Goal: Task Accomplishment & Management: Manage account settings

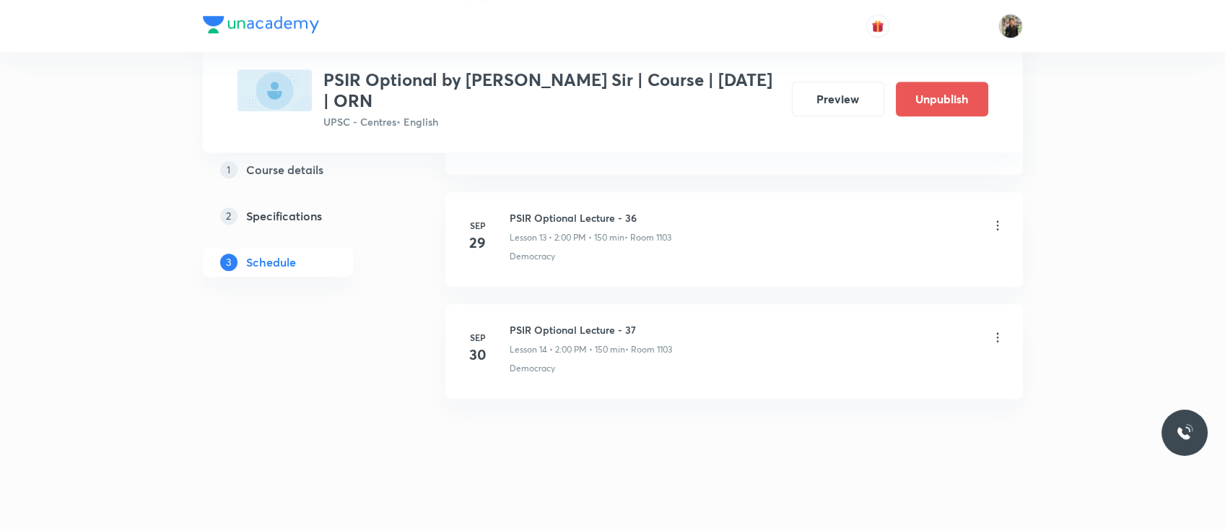
click at [991, 338] on icon at bounding box center [998, 337] width 14 height 14
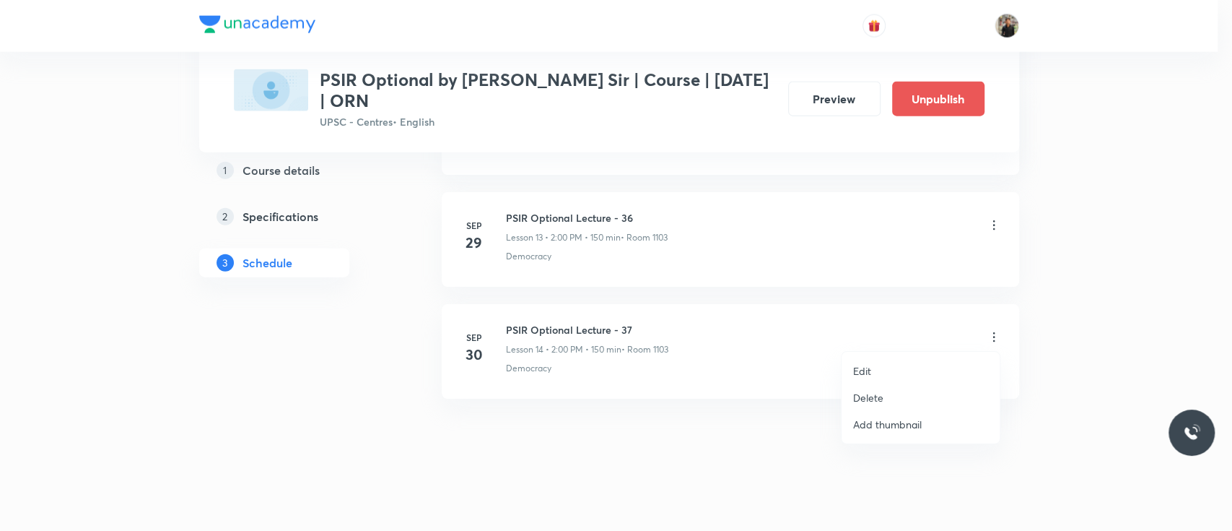
click at [887, 392] on li "Delete" at bounding box center [921, 397] width 158 height 27
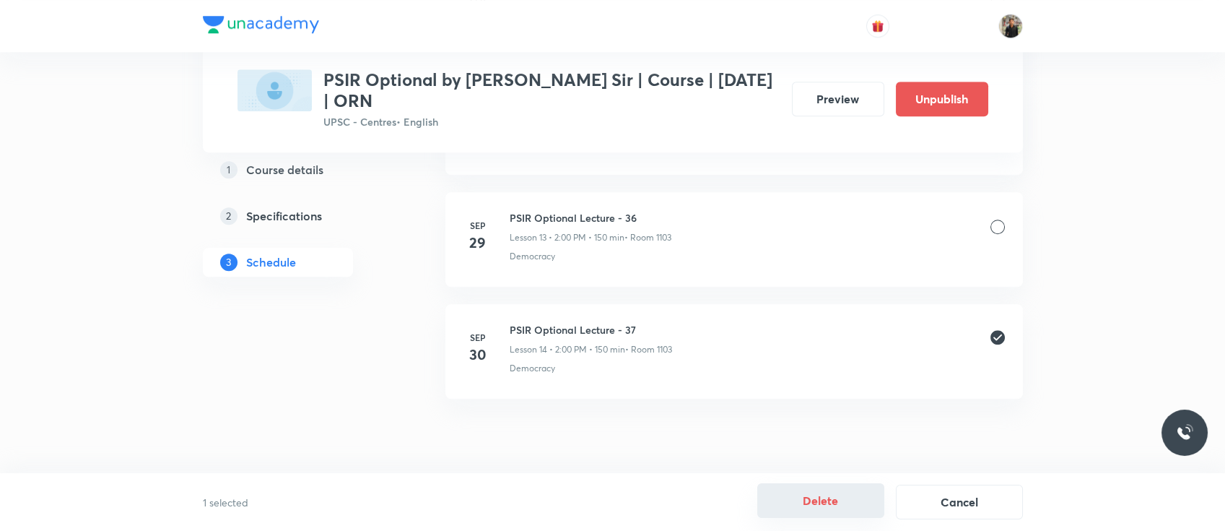
click at [808, 500] on button "Delete" at bounding box center [820, 500] width 127 height 35
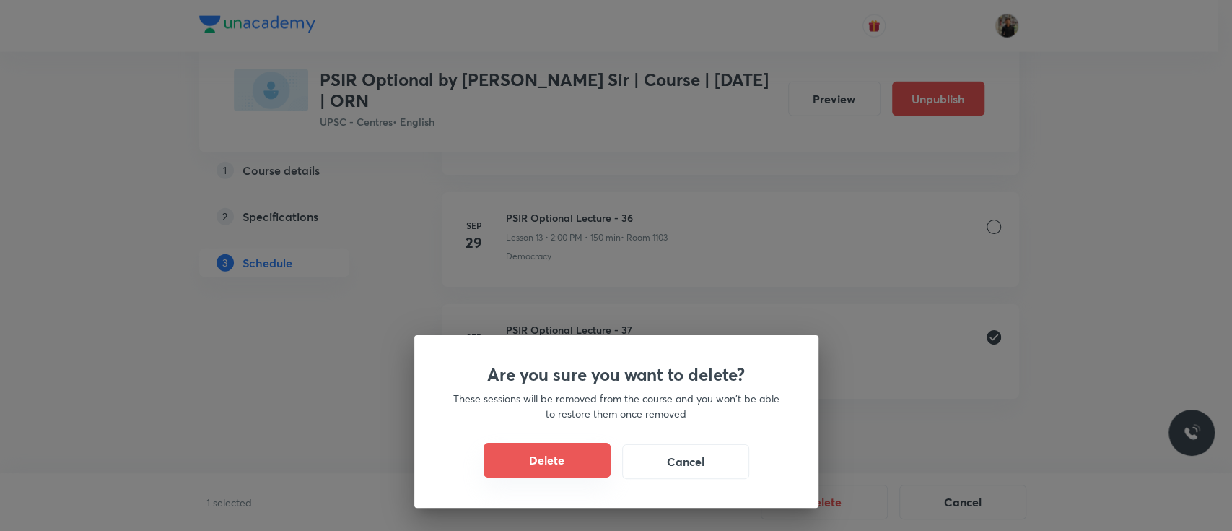
click at [583, 471] on button "Delete" at bounding box center [547, 460] width 127 height 35
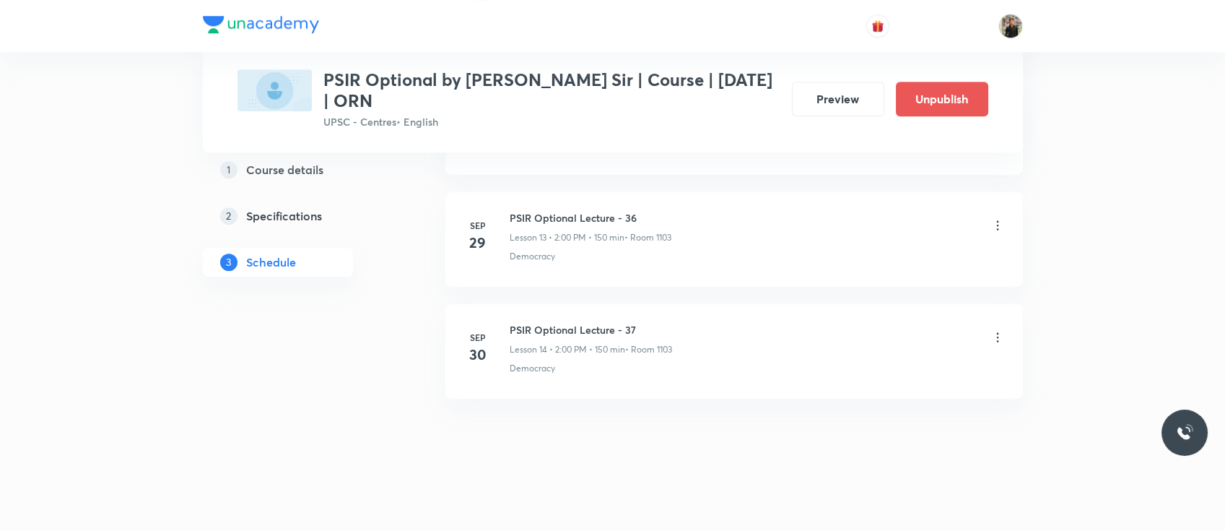
scroll to position [2097, 0]
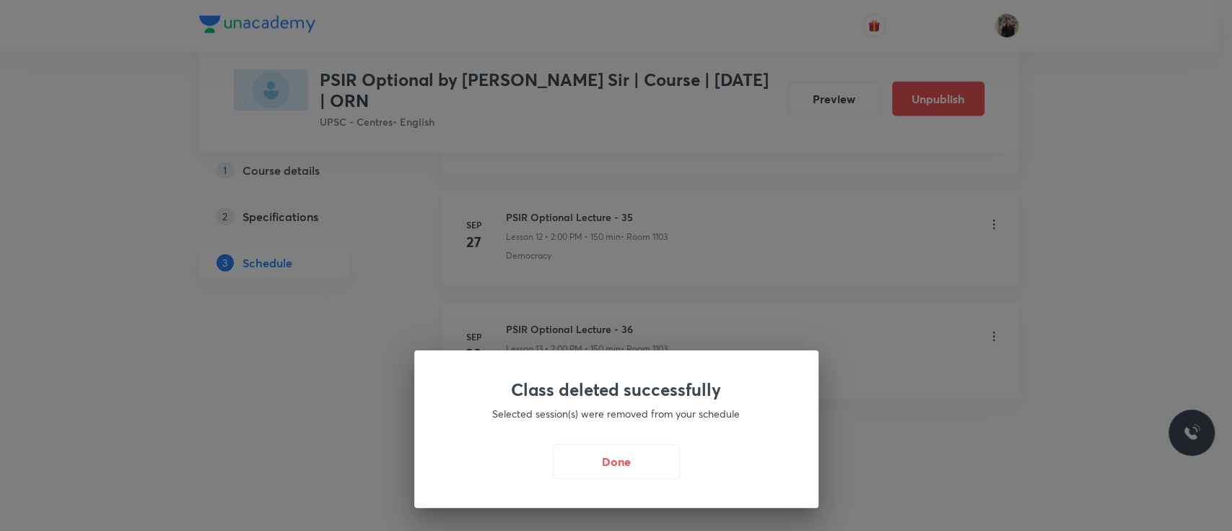
click at [583, 471] on button "Done" at bounding box center [616, 461] width 127 height 35
